Goal: Task Accomplishment & Management: Use online tool/utility

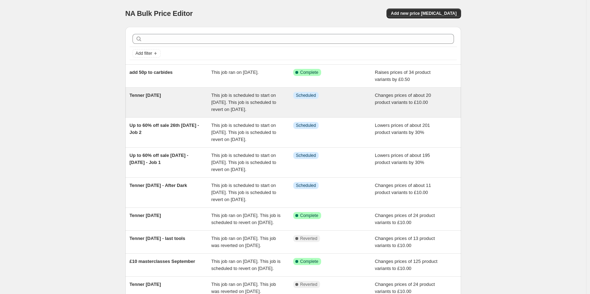
click at [179, 104] on div "Tenner [DATE]" at bounding box center [171, 102] width 82 height 21
select select "no_change"
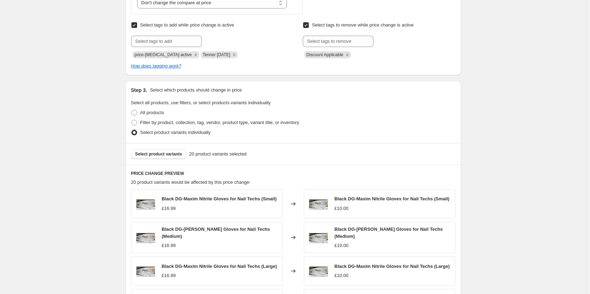
scroll to position [283, 0]
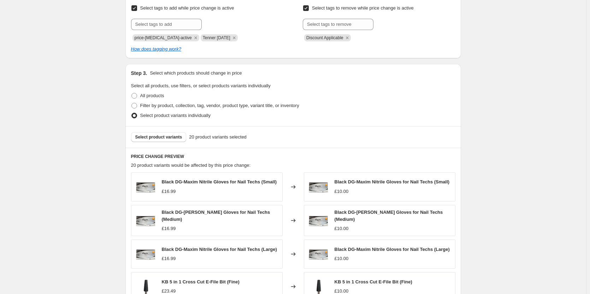
click at [156, 132] on div "Select product variants 20 product variants selected" at bounding box center [293, 137] width 336 height 22
click at [157, 136] on span "Select product variants" at bounding box center [158, 137] width 47 height 6
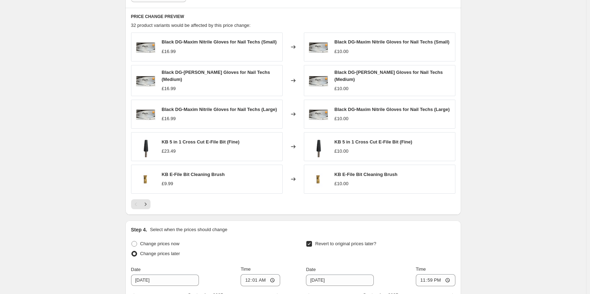
scroll to position [530, 0]
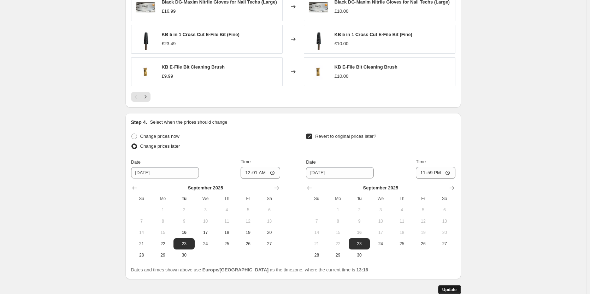
click at [457, 287] on span "Update" at bounding box center [449, 290] width 14 height 6
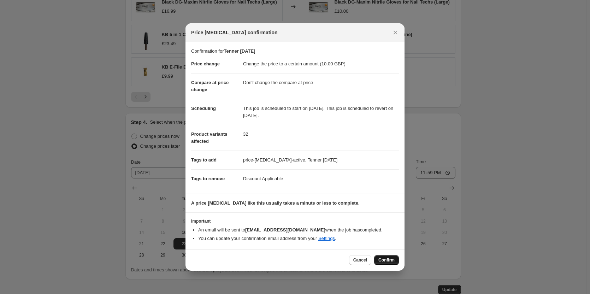
click at [380, 259] on span "Confirm" at bounding box center [387, 260] width 16 height 6
